Goal: Share content

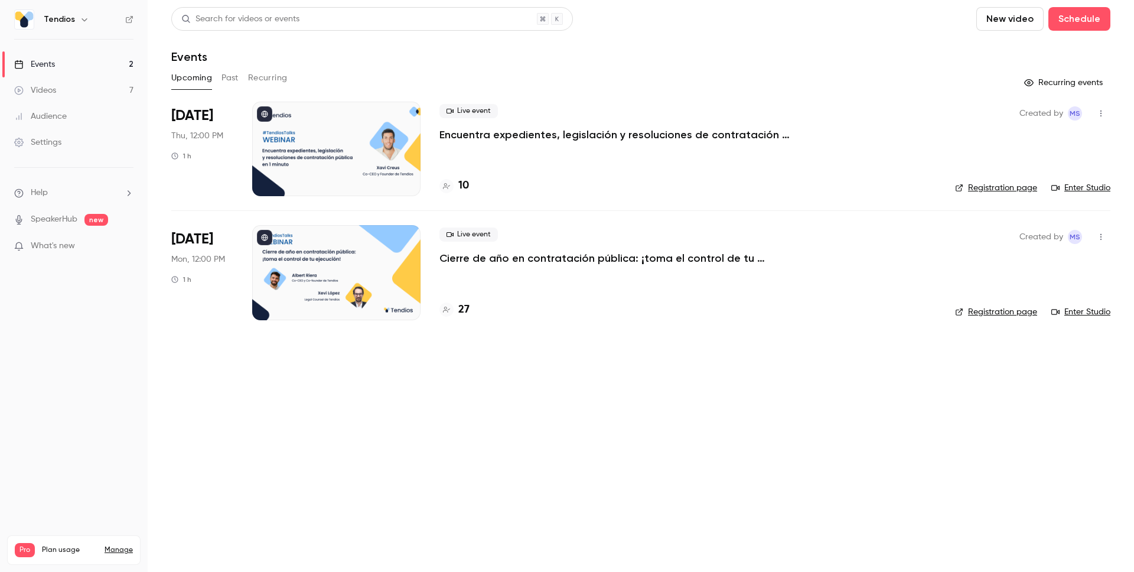
click at [79, 91] on link "Videos 7" at bounding box center [74, 90] width 148 height 26
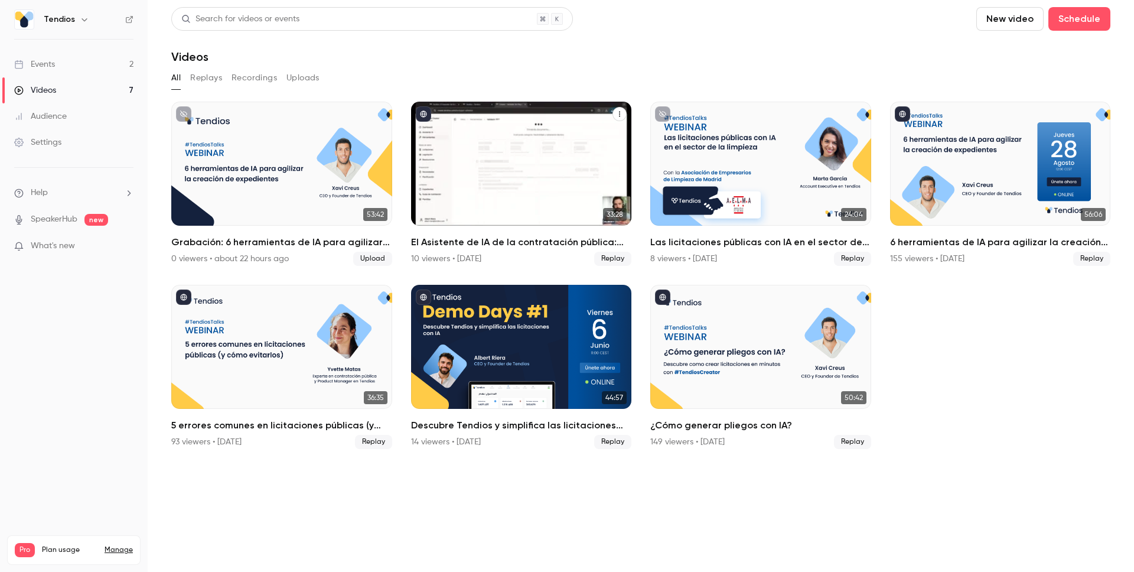
click at [506, 128] on div "El Asistente de IA de la contratación pública: consulta, redacta y valida." at bounding box center [521, 164] width 221 height 124
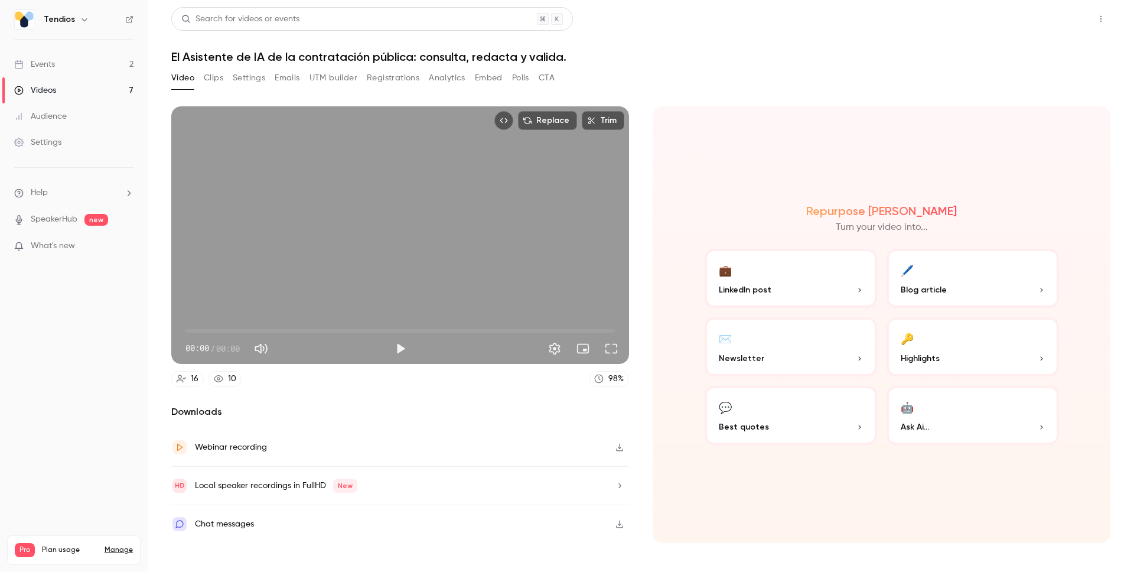
click at [1080, 17] on button "Share" at bounding box center [1058, 19] width 47 height 24
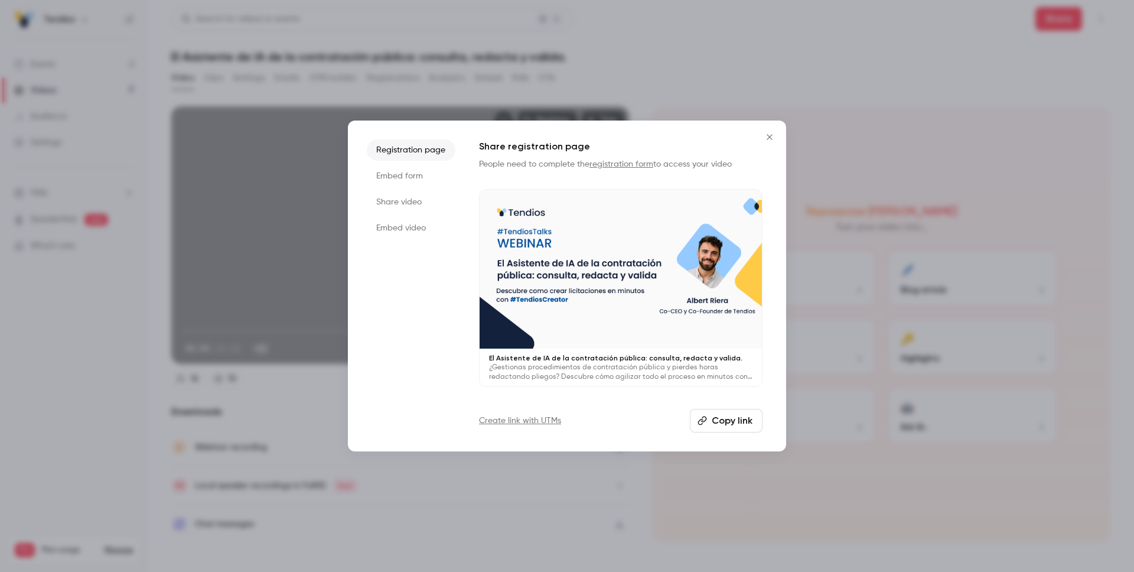
click at [423, 198] on li "Share video" at bounding box center [411, 201] width 89 height 21
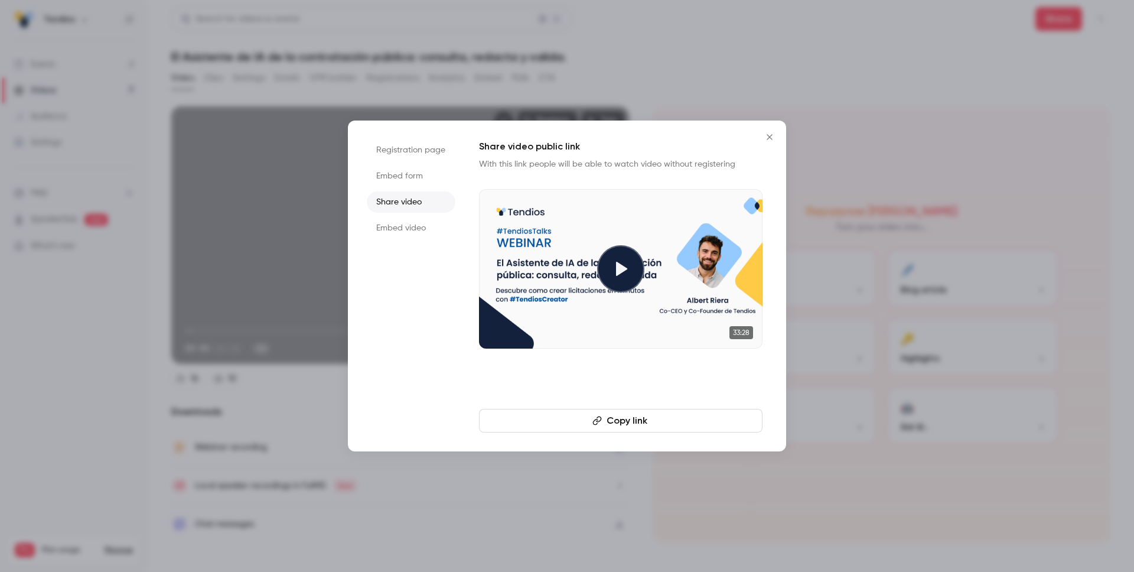
click at [421, 149] on li "Registration page" at bounding box center [411, 149] width 89 height 21
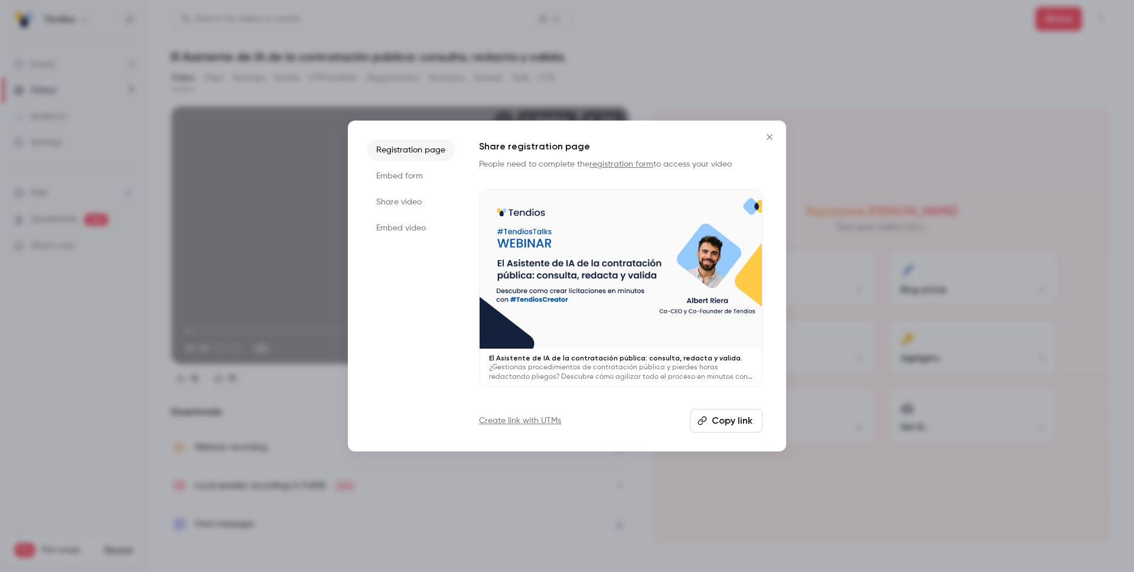
click at [417, 168] on li "Embed form" at bounding box center [411, 175] width 89 height 21
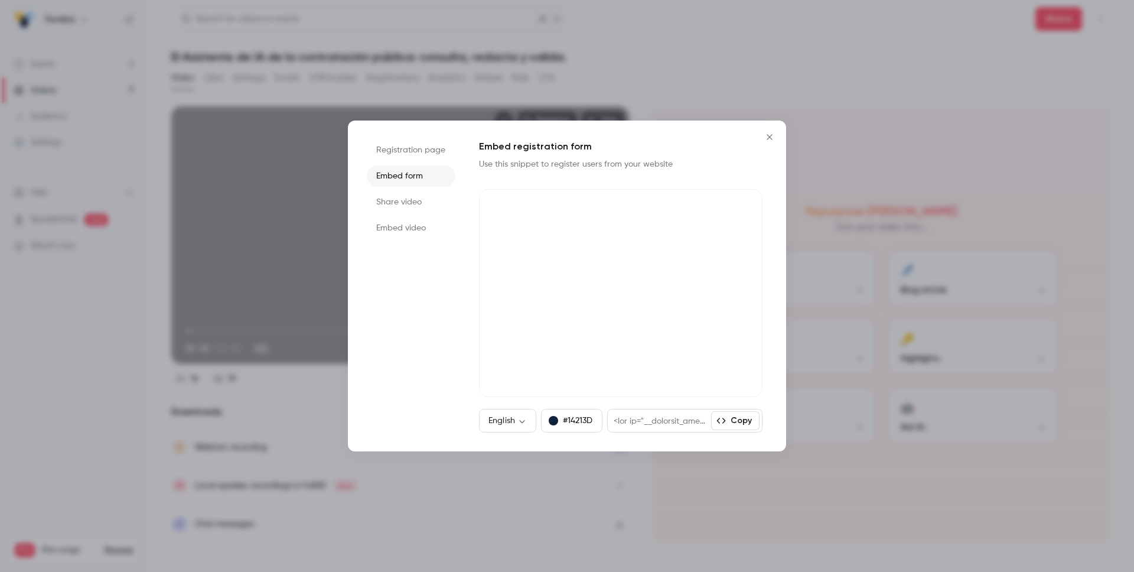
click at [418, 194] on li "Share video" at bounding box center [411, 201] width 89 height 21
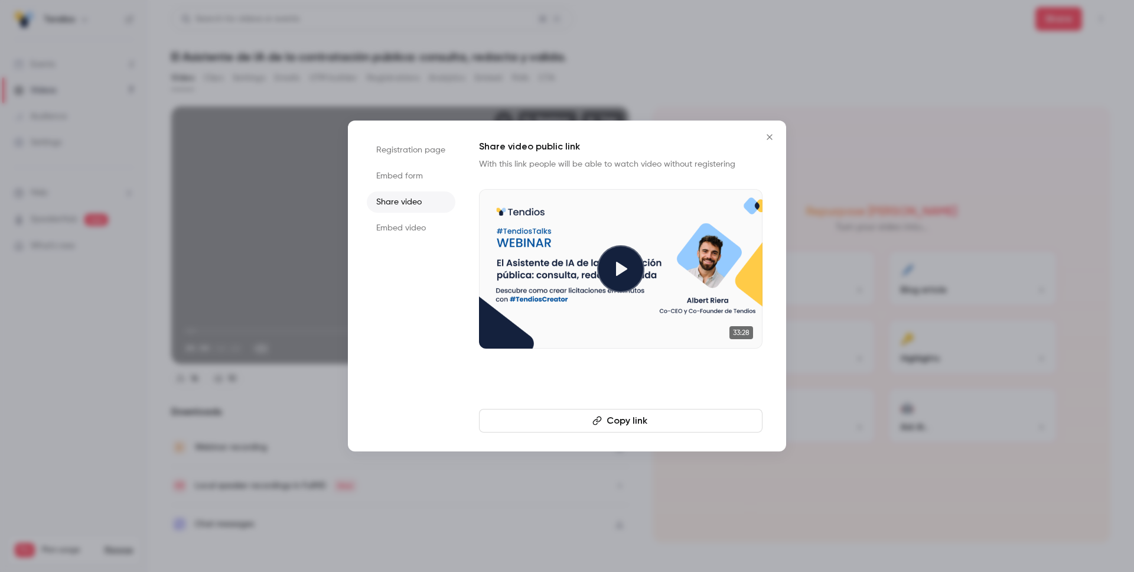
click at [421, 165] on li "Embed form" at bounding box center [411, 175] width 89 height 21
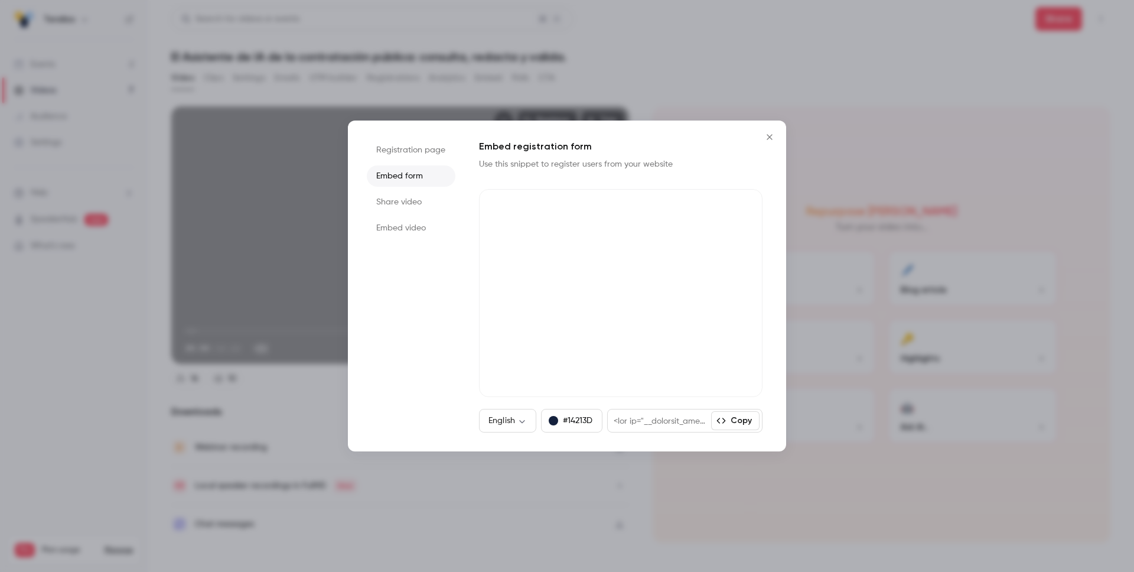
click at [423, 152] on li "Registration page" at bounding box center [411, 149] width 89 height 21
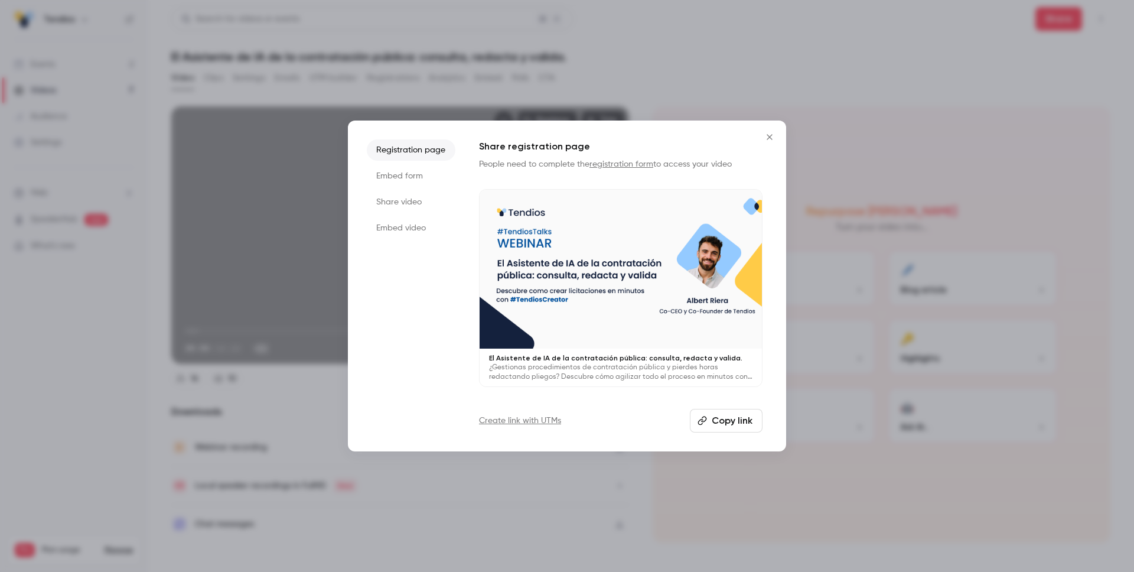
click at [774, 138] on icon "Close" at bounding box center [770, 136] width 14 height 9
